Goal: Navigation & Orientation: Find specific page/section

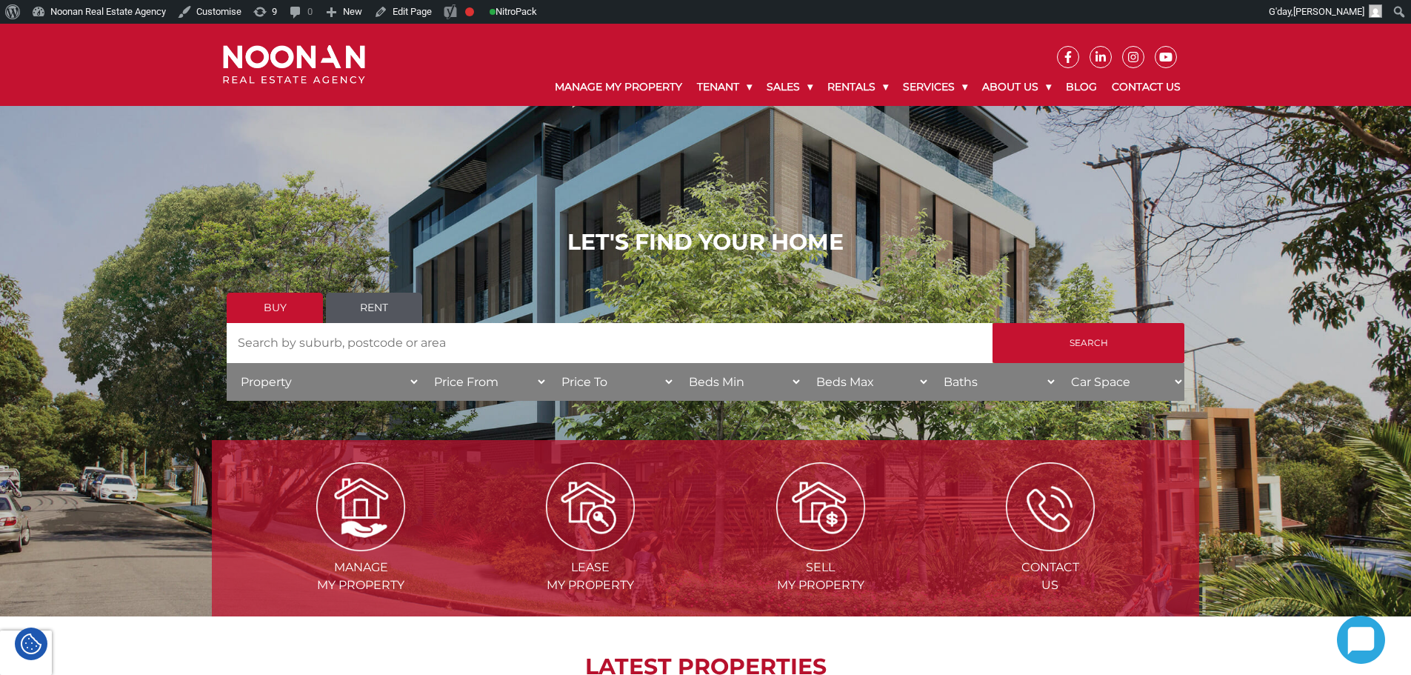
click at [336, 75] on img at bounding box center [294, 64] width 142 height 39
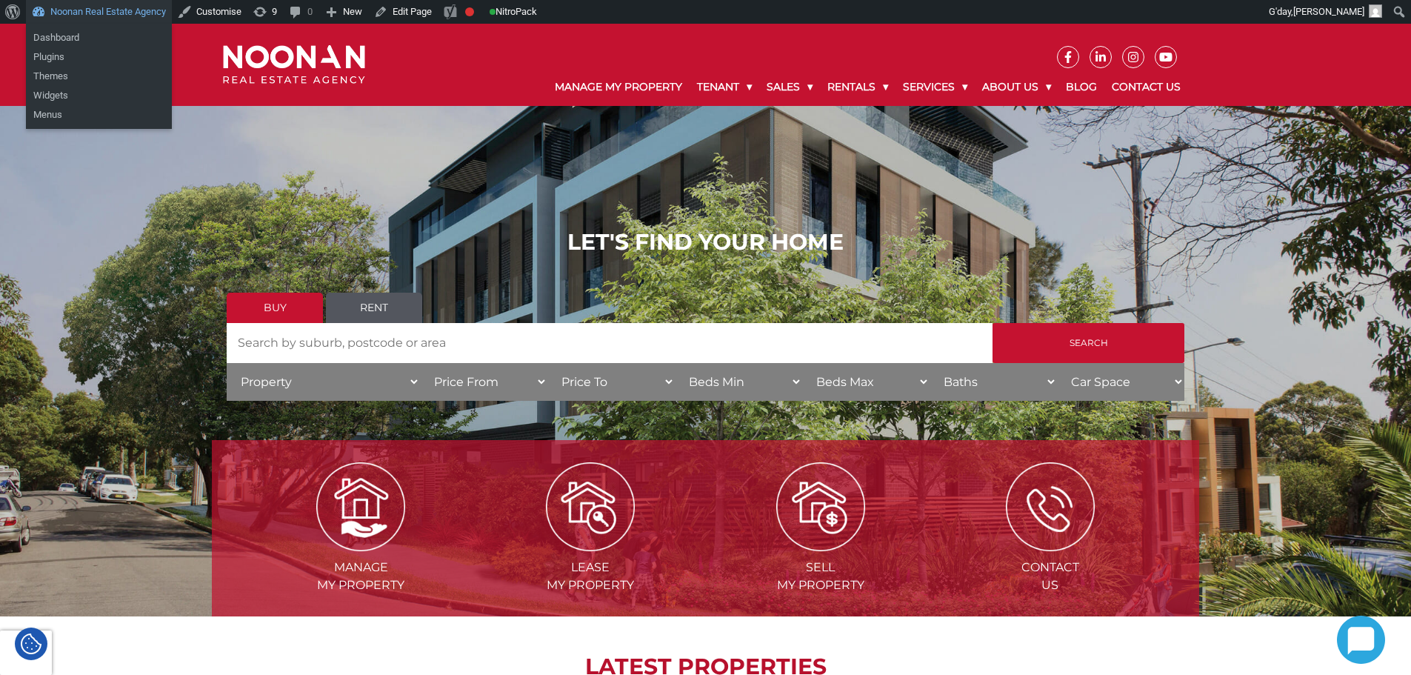
click at [79, 10] on link "Noonan Real Estate Agency" at bounding box center [99, 12] width 146 height 24
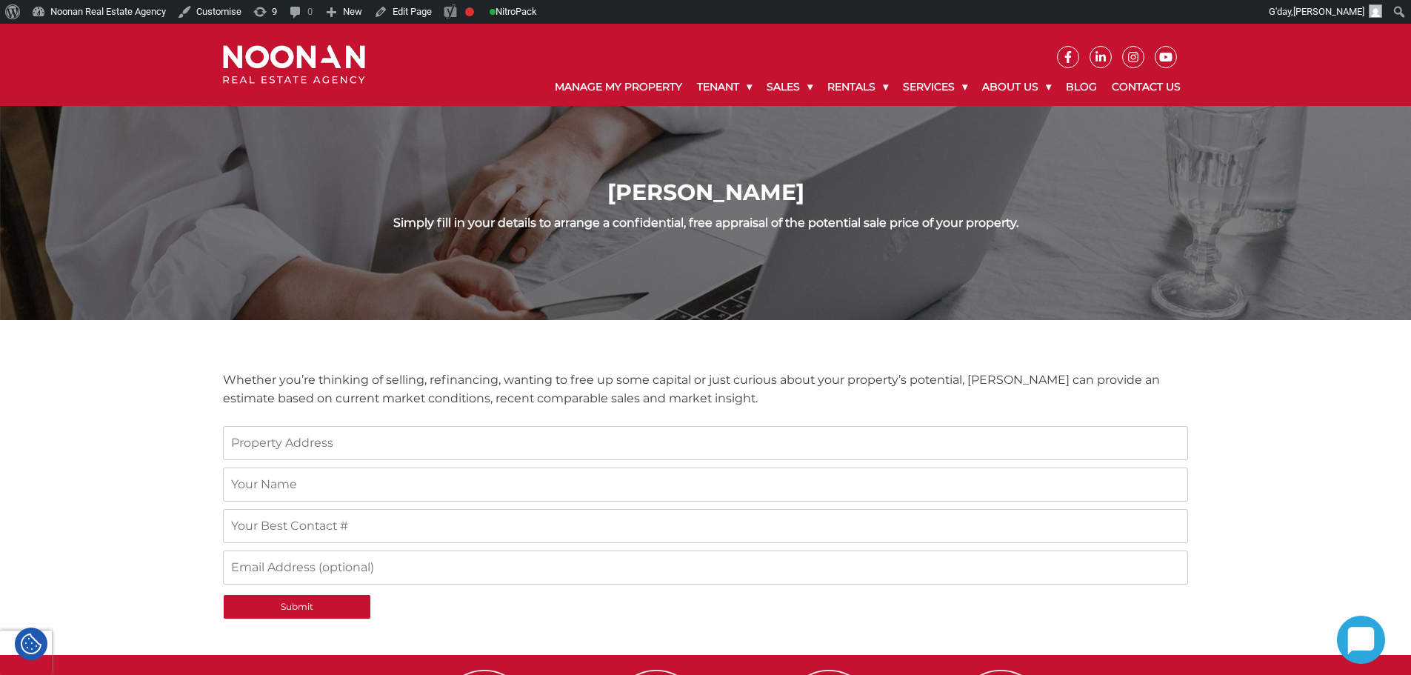
scroll to position [364, 0]
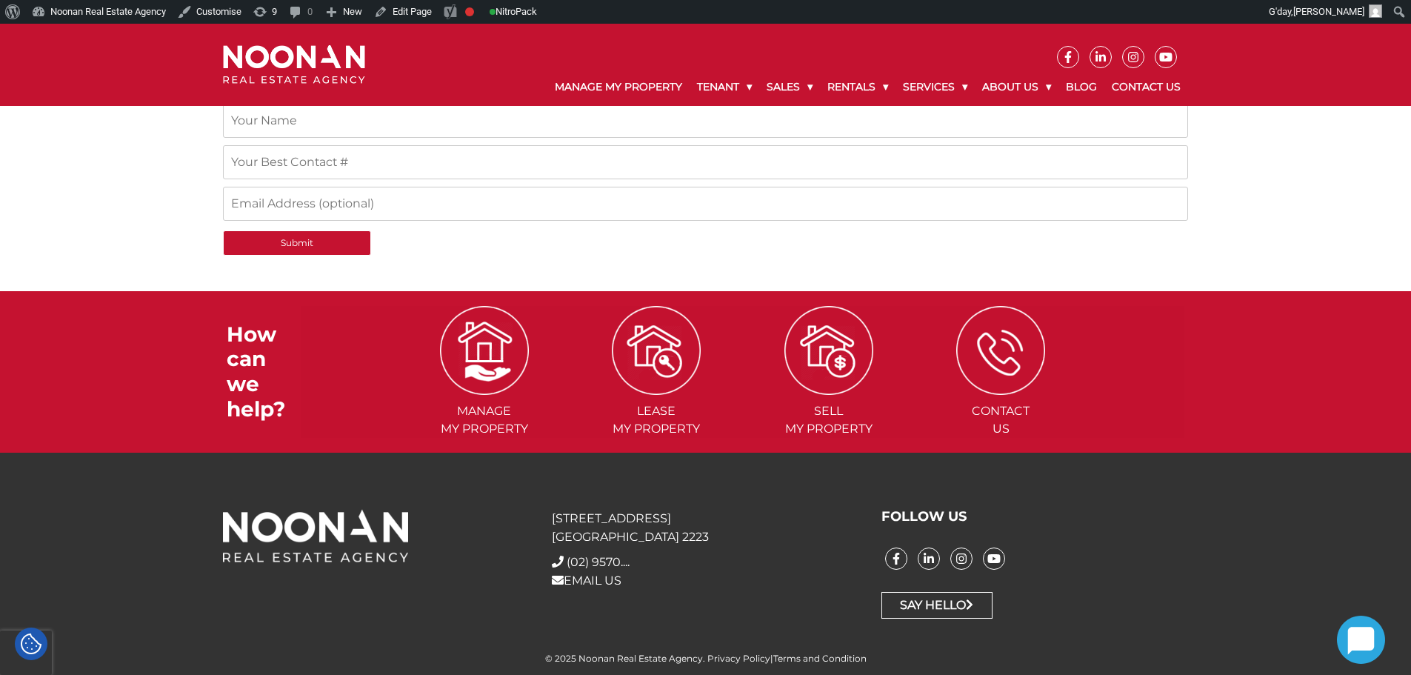
click at [481, 479] on div "31 Morts Road Mortdale NSW 2223 + (02) 9570 9999 (02) 9570.... EMAIL US FOLLOW …" at bounding box center [705, 563] width 1411 height 222
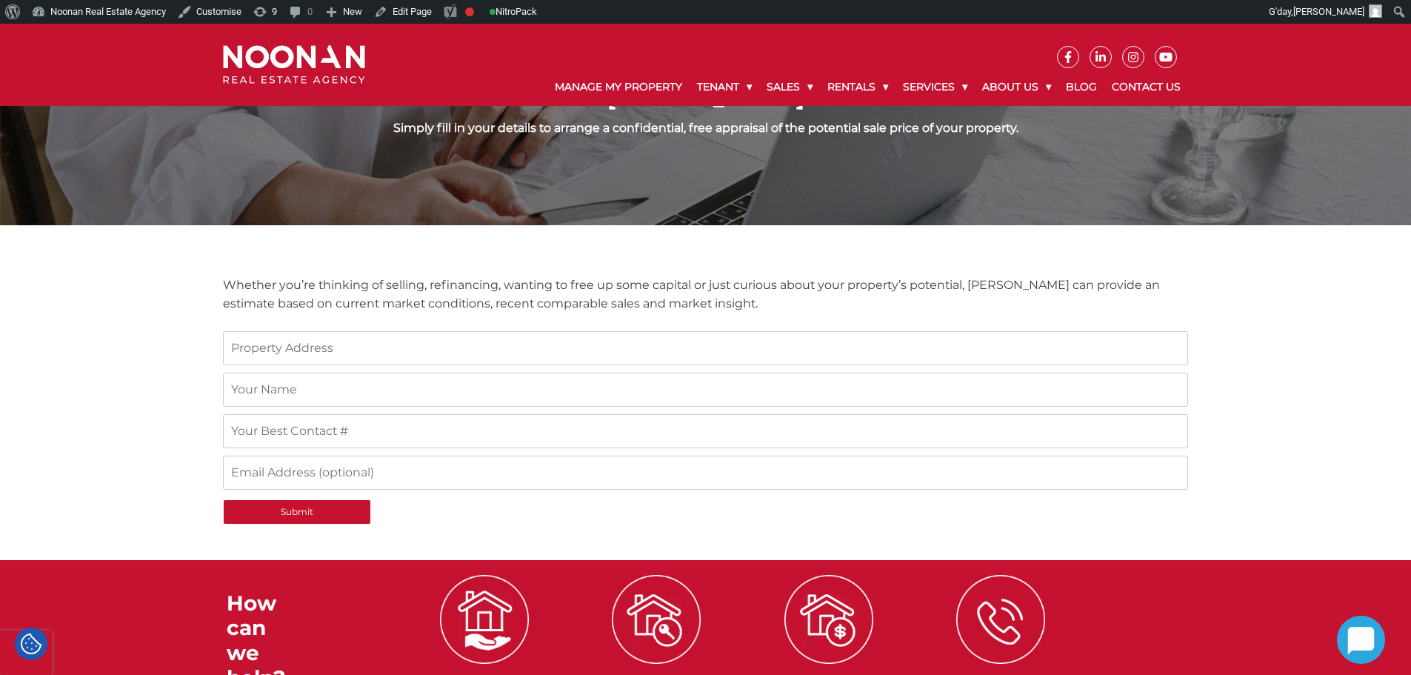
scroll to position [67, 0]
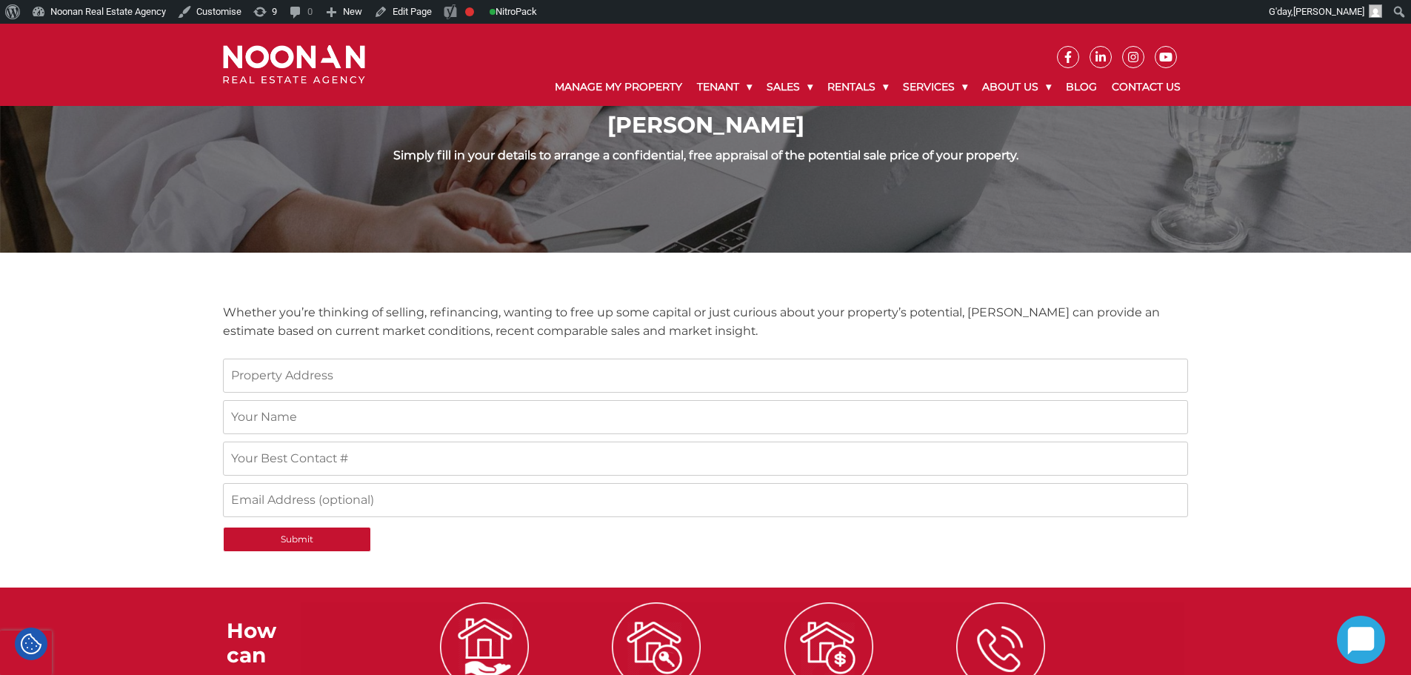
click at [614, 317] on p "Whether you’re thinking of selling, refinancing, wanting to free up some capita…" at bounding box center [705, 321] width 965 height 37
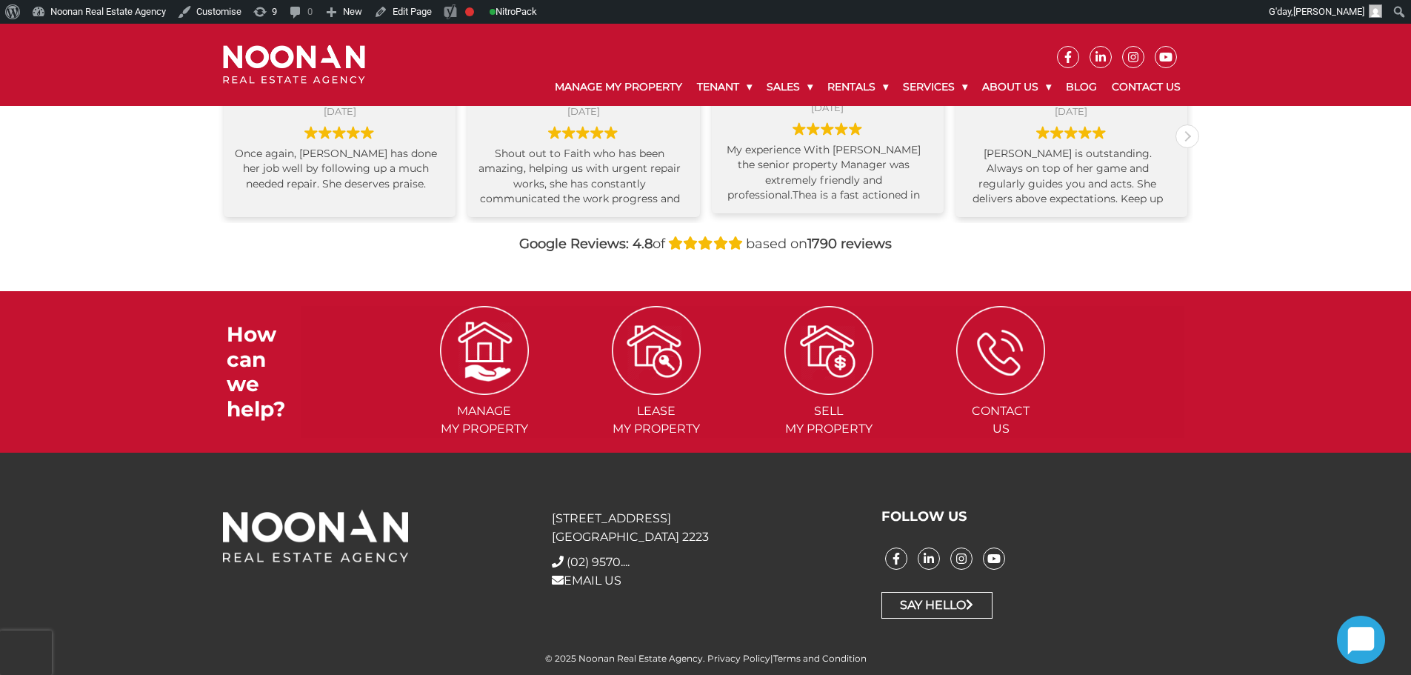
scroll to position [1419, 0]
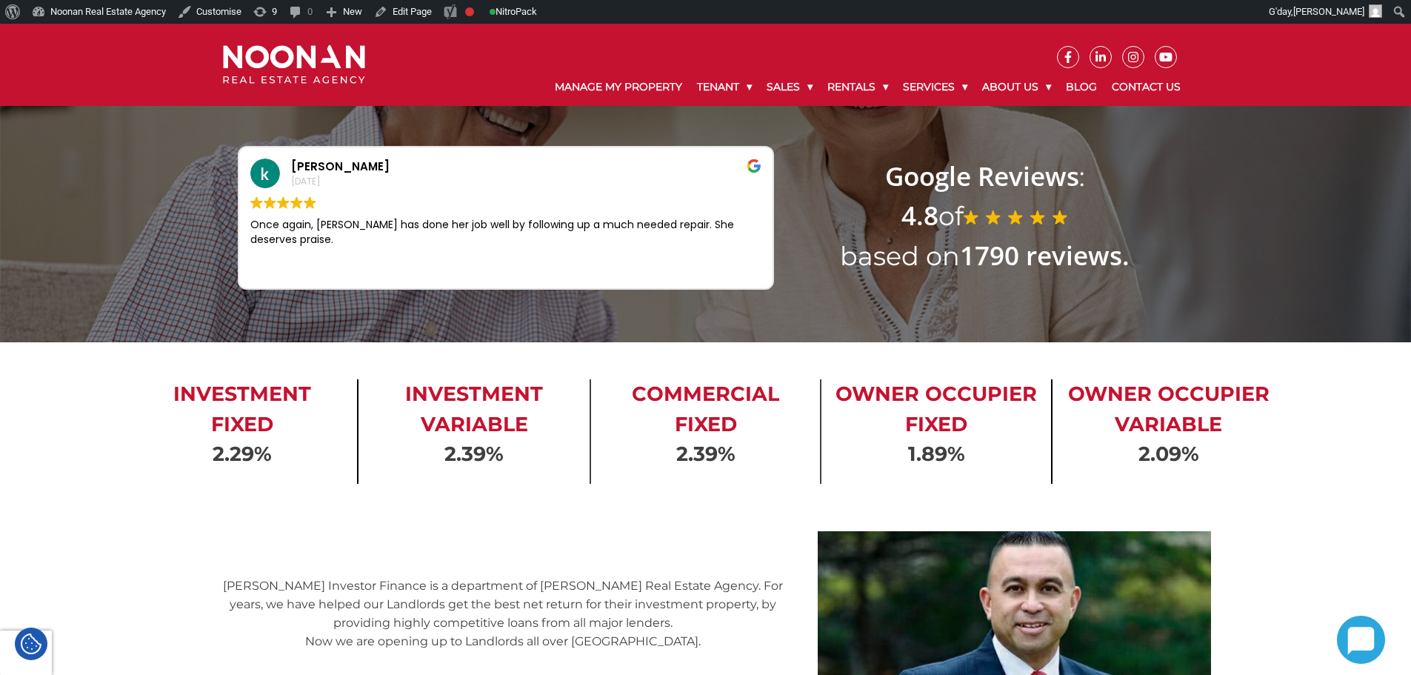
click at [114, 335] on div "kevin foo September 18, 2025 Once again, Cloe has done her job well by followin…" at bounding box center [705, 183] width 1411 height 318
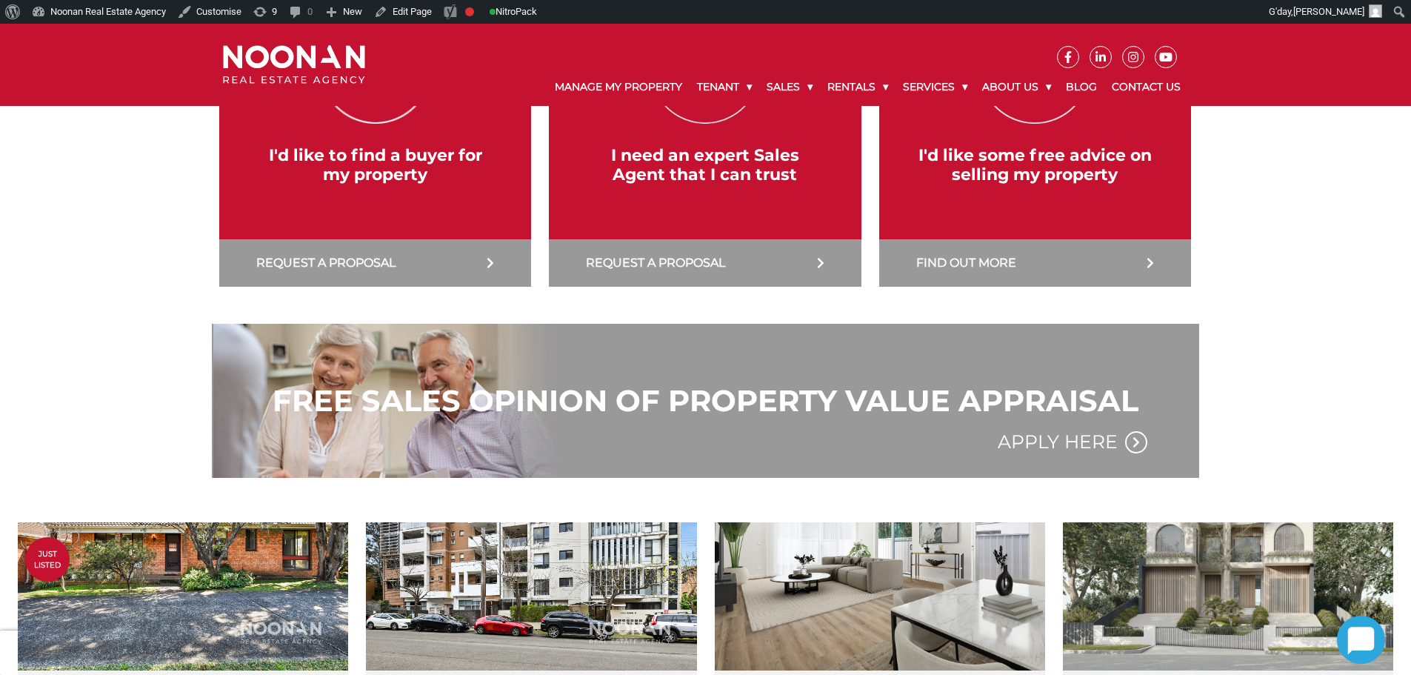
scroll to position [444, 0]
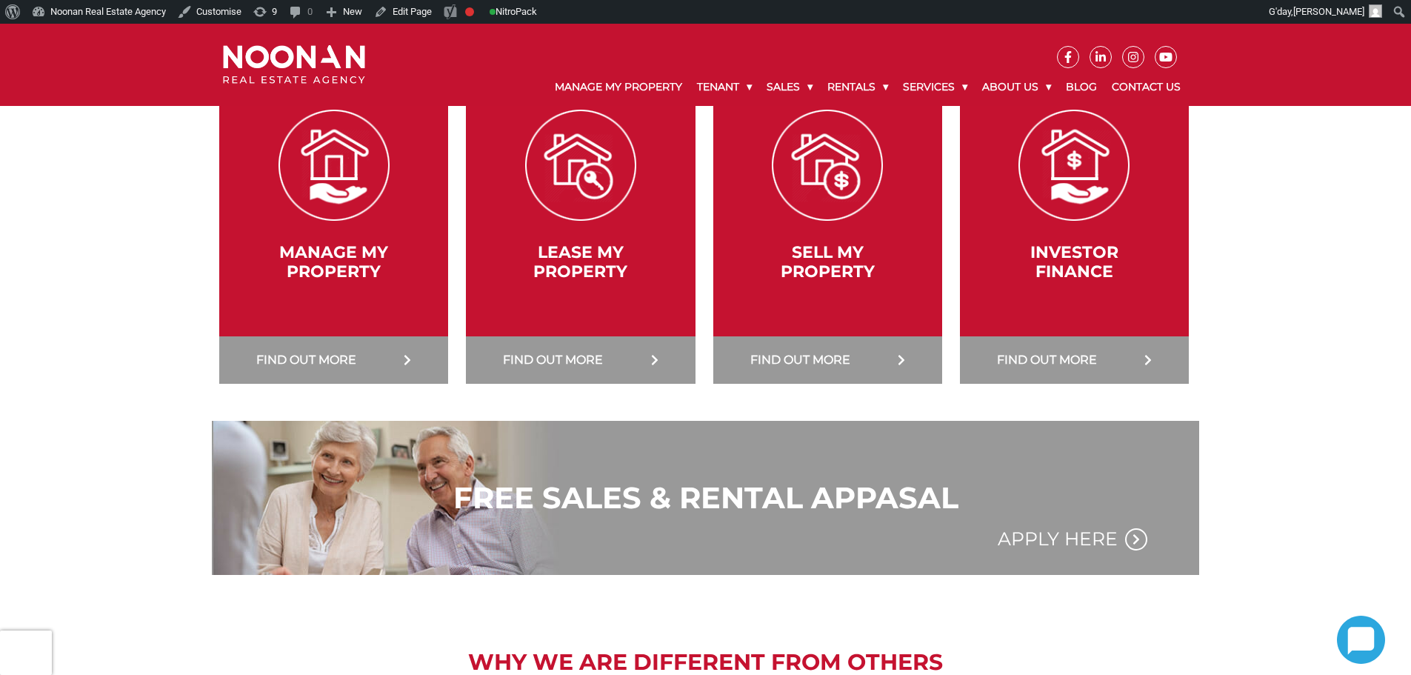
scroll to position [666, 0]
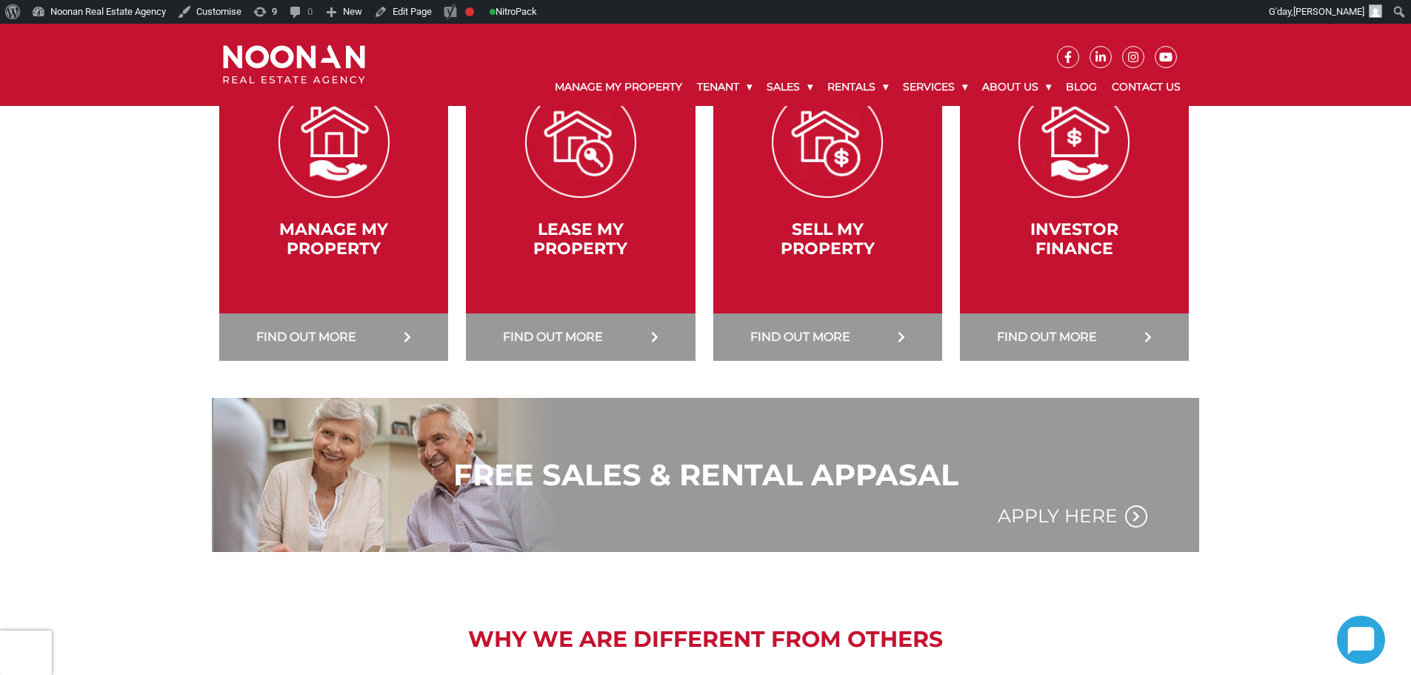
drag, startPoint x: 786, startPoint y: 379, endPoint x: 426, endPoint y: 355, distance: 360.7
click at [0, 335] on html "Manage My Property Tenant Urgent & Emergency Repairs Repairs and Maintenance Re…" at bounding box center [705, 488] width 1411 height 2263
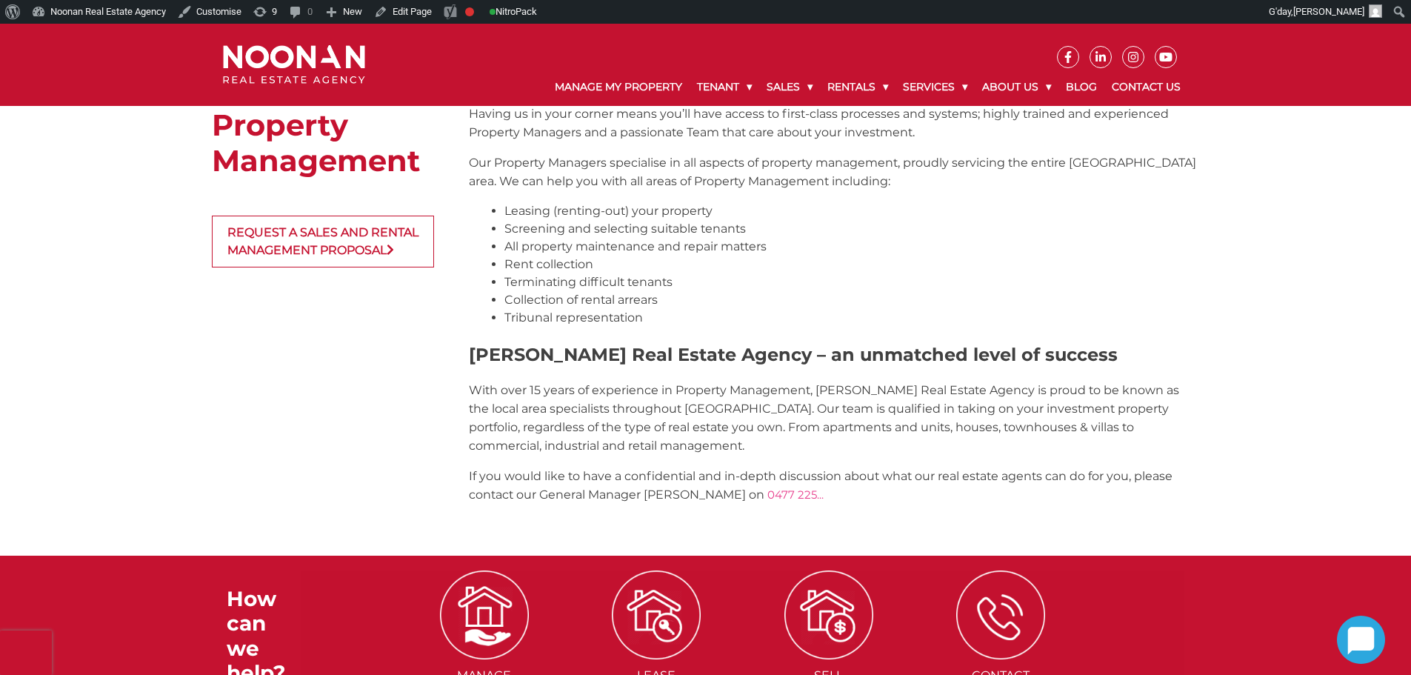
scroll to position [1185, 0]
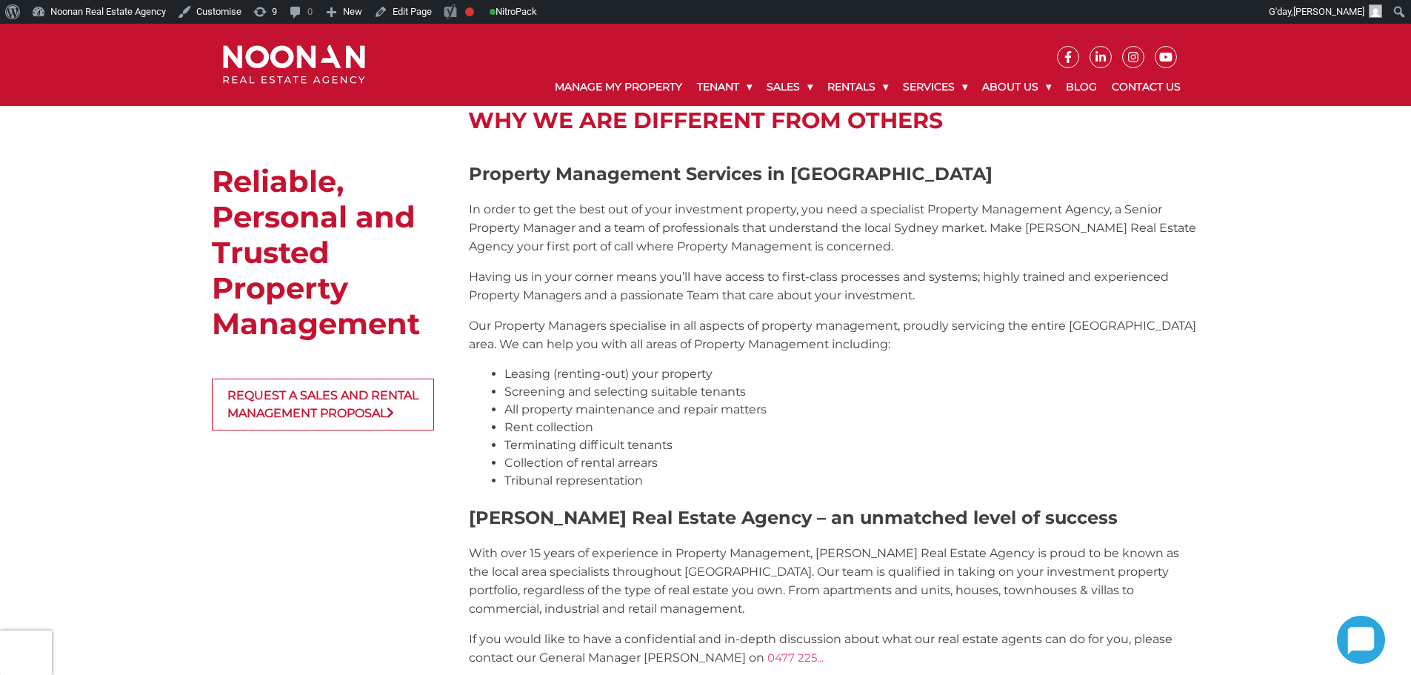
click at [821, 334] on p "Our Property Managers specialise in all aspects of property management, proudly…" at bounding box center [834, 334] width 730 height 37
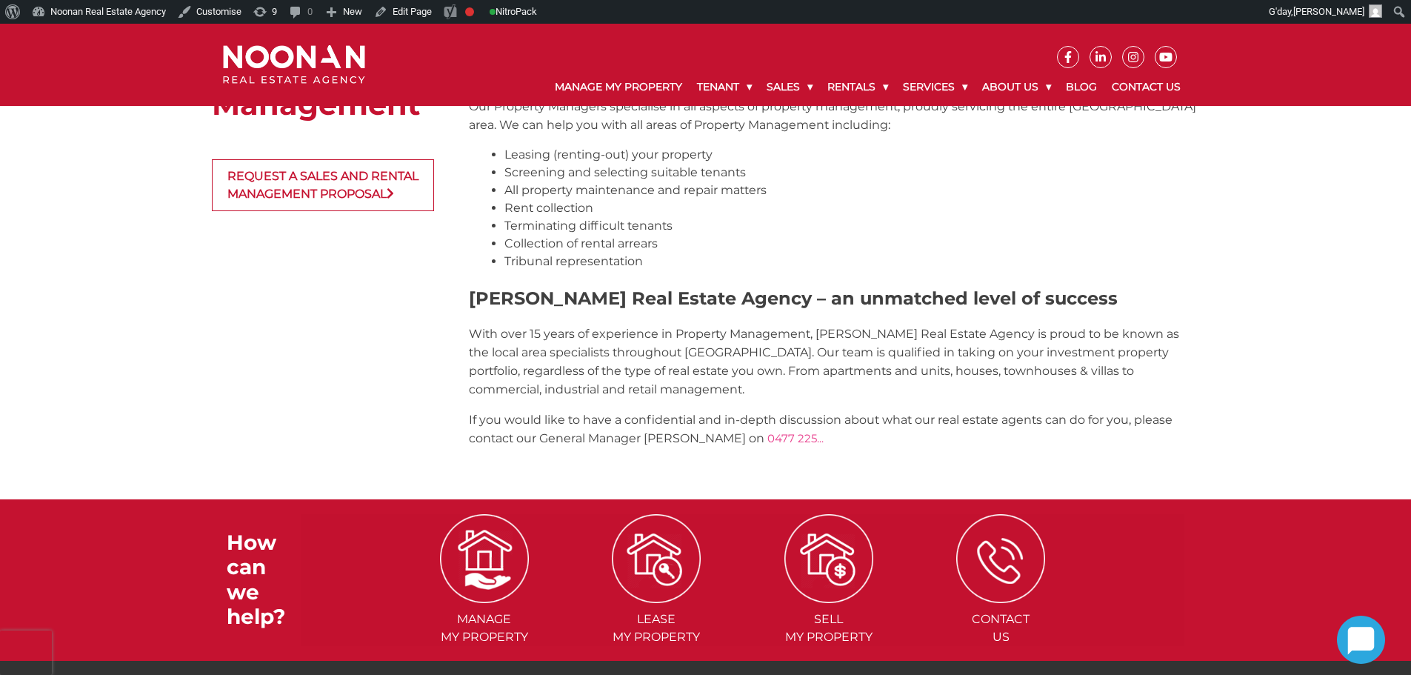
scroll to position [1407, 0]
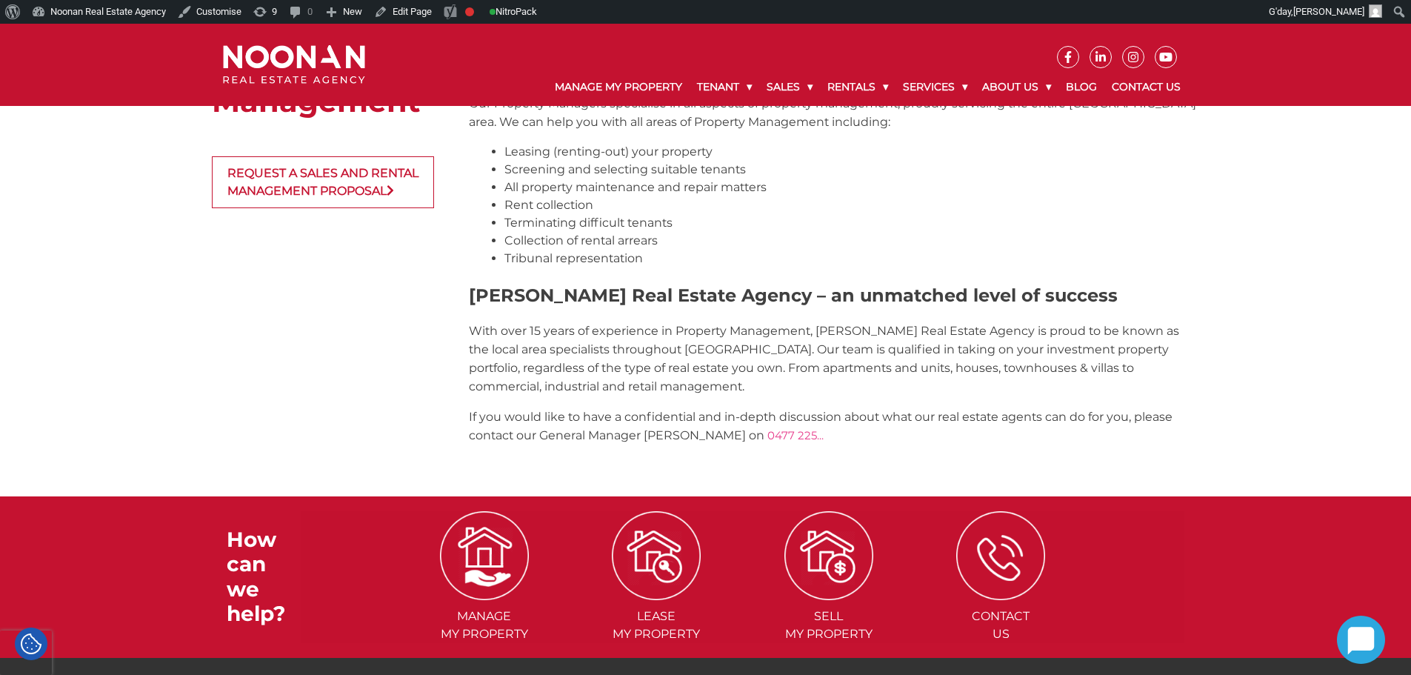
click at [792, 438] on span "0477 225..." at bounding box center [795, 435] width 56 height 14
click at [863, 373] on p "With over 15 years of experience in Property Management, Noonan Real Estate Age…" at bounding box center [834, 358] width 730 height 74
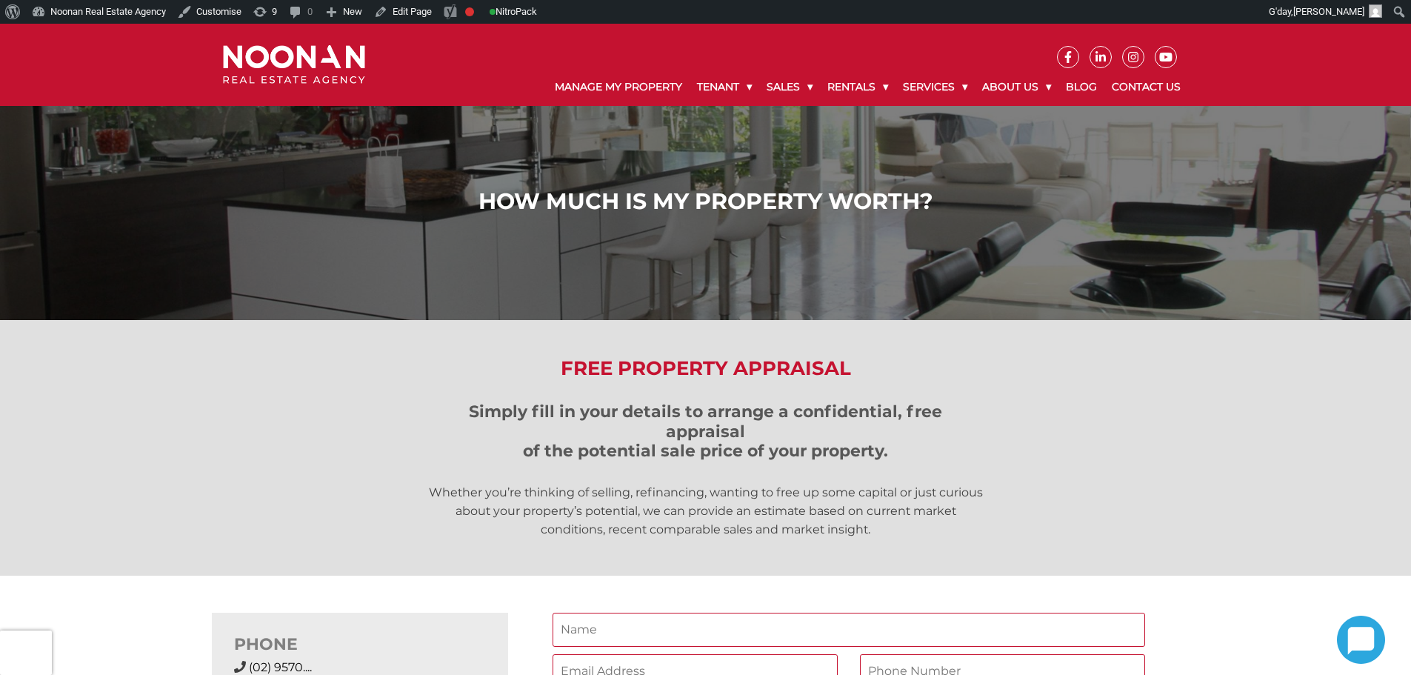
scroll to position [222, 0]
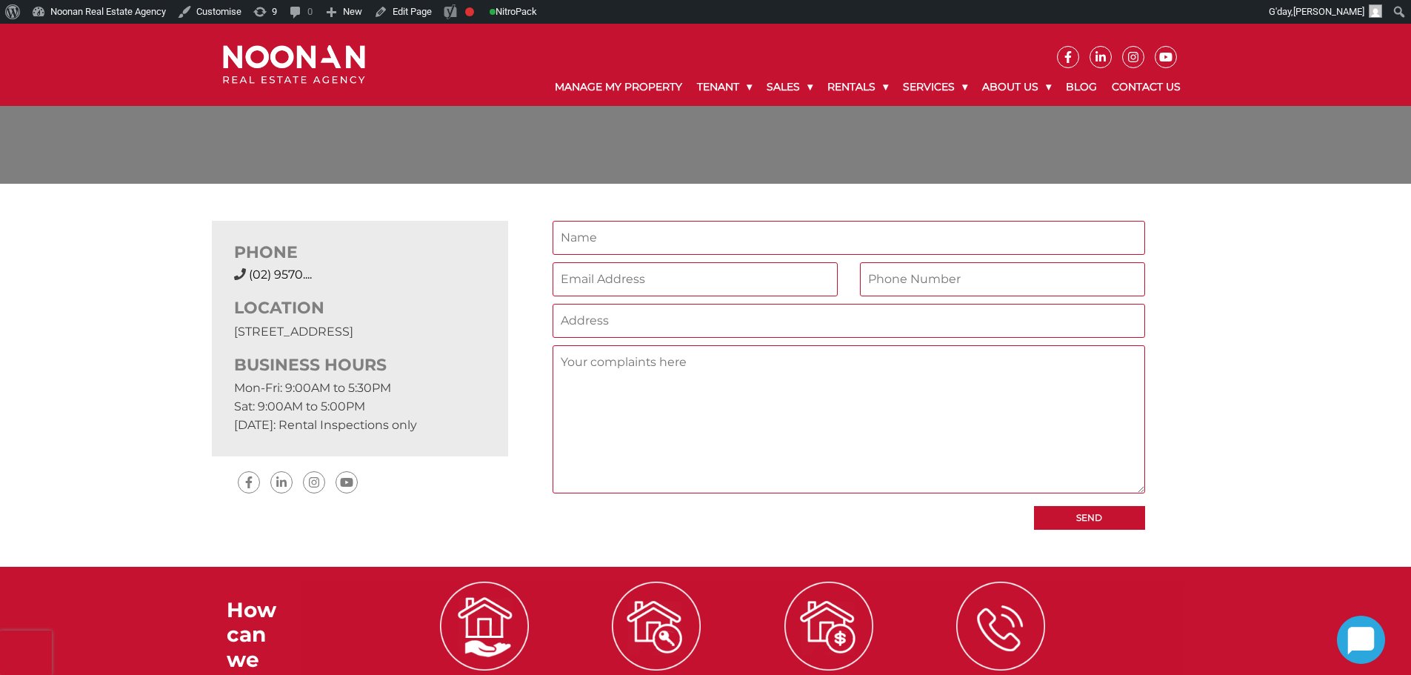
scroll to position [370, 0]
